Goal: Navigation & Orientation: Find specific page/section

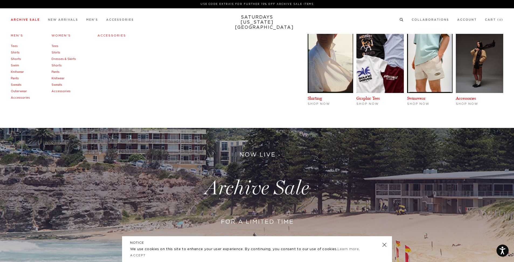
click at [18, 79] on link "Pants" at bounding box center [15, 78] width 8 height 3
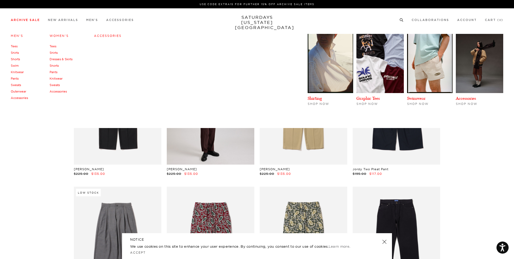
click at [19, 91] on link "Outerwear" at bounding box center [18, 92] width 15 height 4
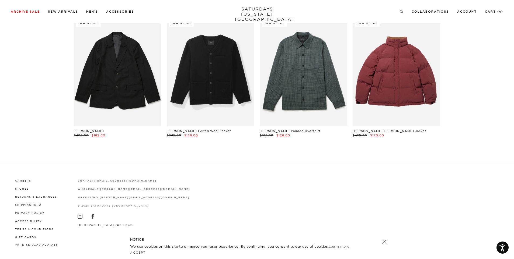
scroll to position [1035, 0]
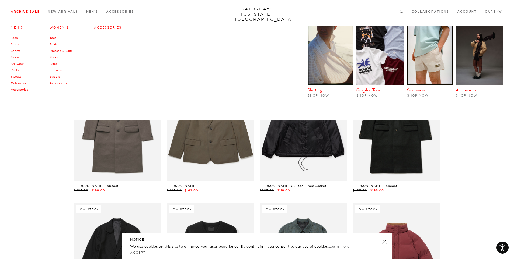
click at [18, 45] on link "Shirts" at bounding box center [15, 45] width 8 height 4
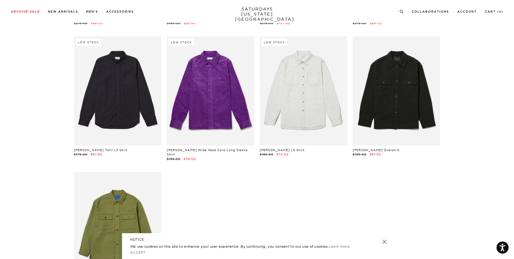
scroll to position [2525, 0]
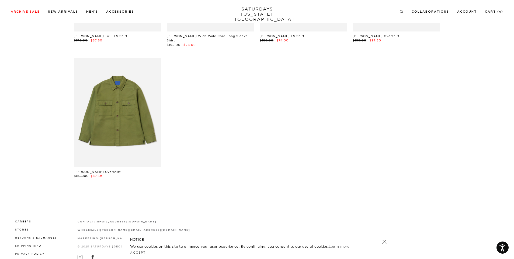
click at [156, 0] on div "Archive Sale Men's Tees Shirts Shorts Swim Knitwear Pants Sweats Women's" at bounding box center [257, 11] width 514 height 23
